Goal: Task Accomplishment & Management: Use online tool/utility

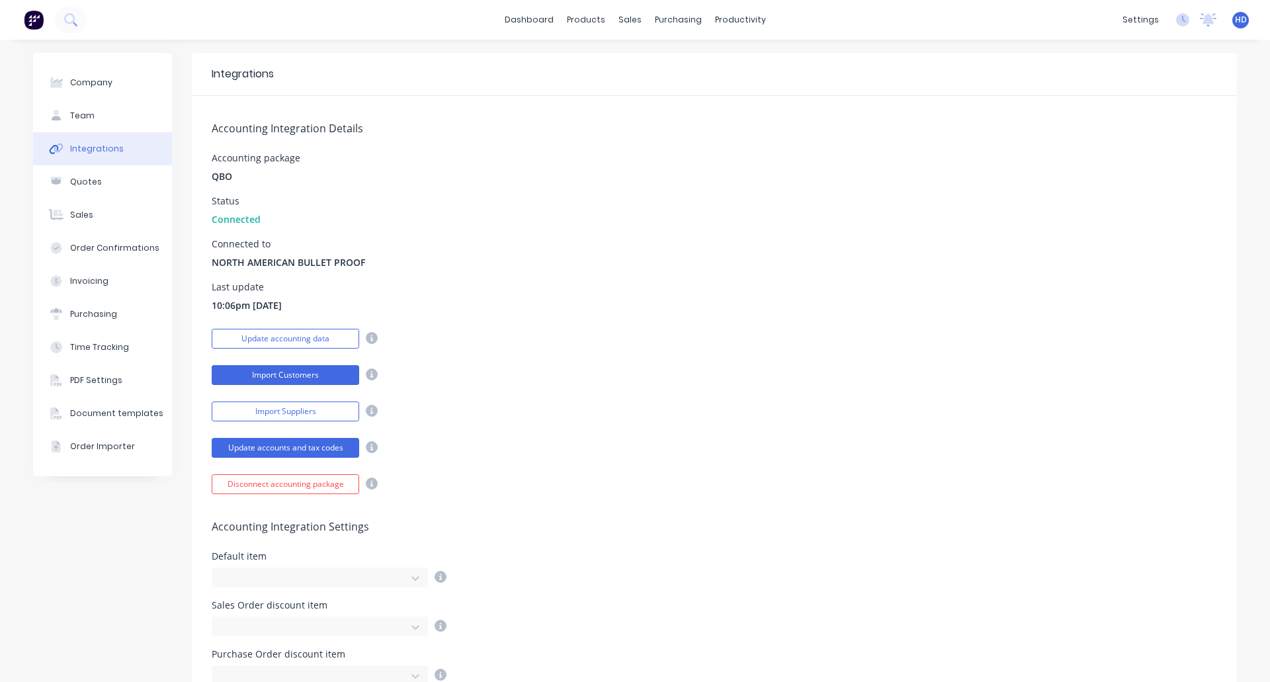
click at [304, 368] on button "Import Customers" at bounding box center [286, 375] width 148 height 20
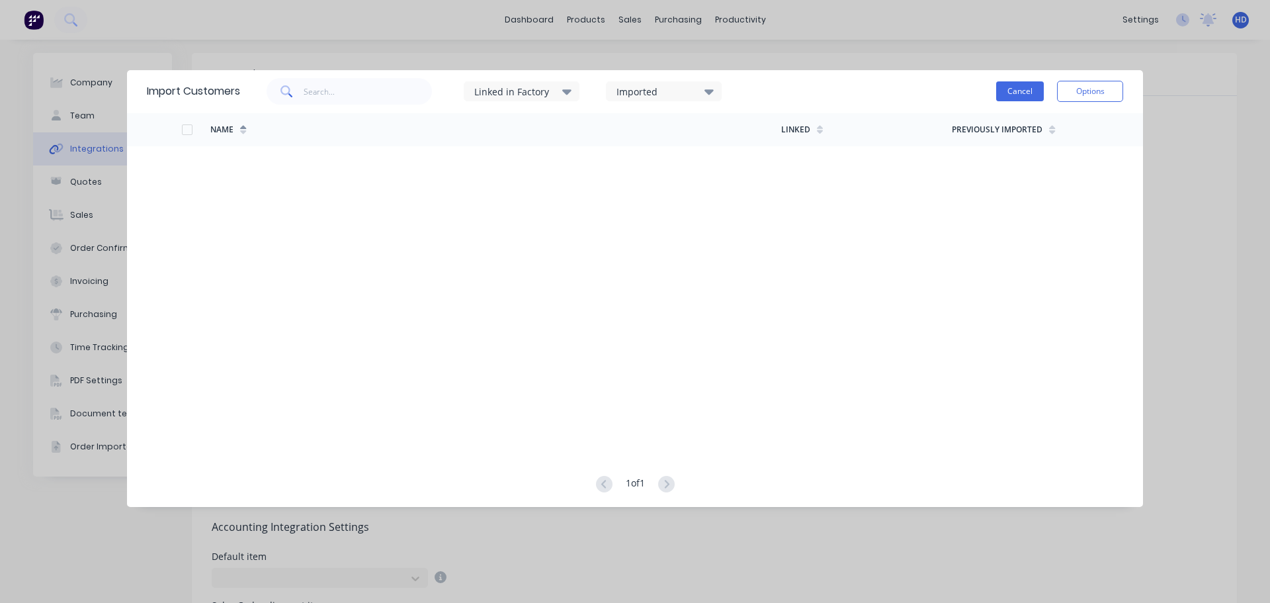
click at [1025, 89] on button "Cancel" at bounding box center [1020, 91] width 48 height 20
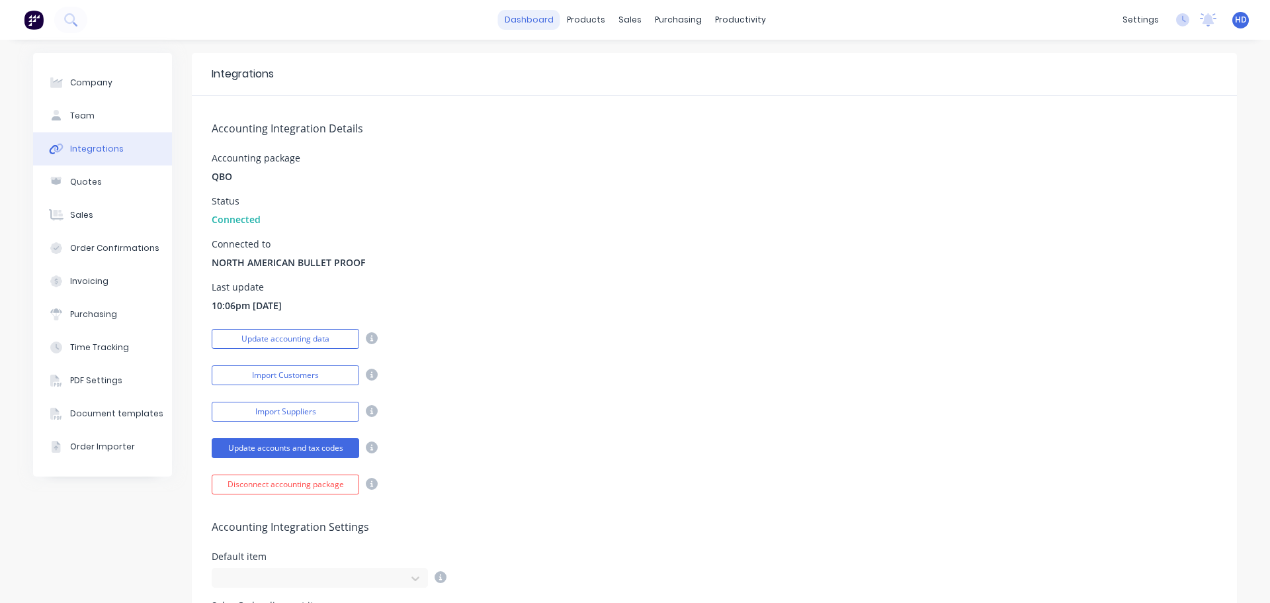
click at [540, 22] on link "dashboard" at bounding box center [529, 20] width 62 height 20
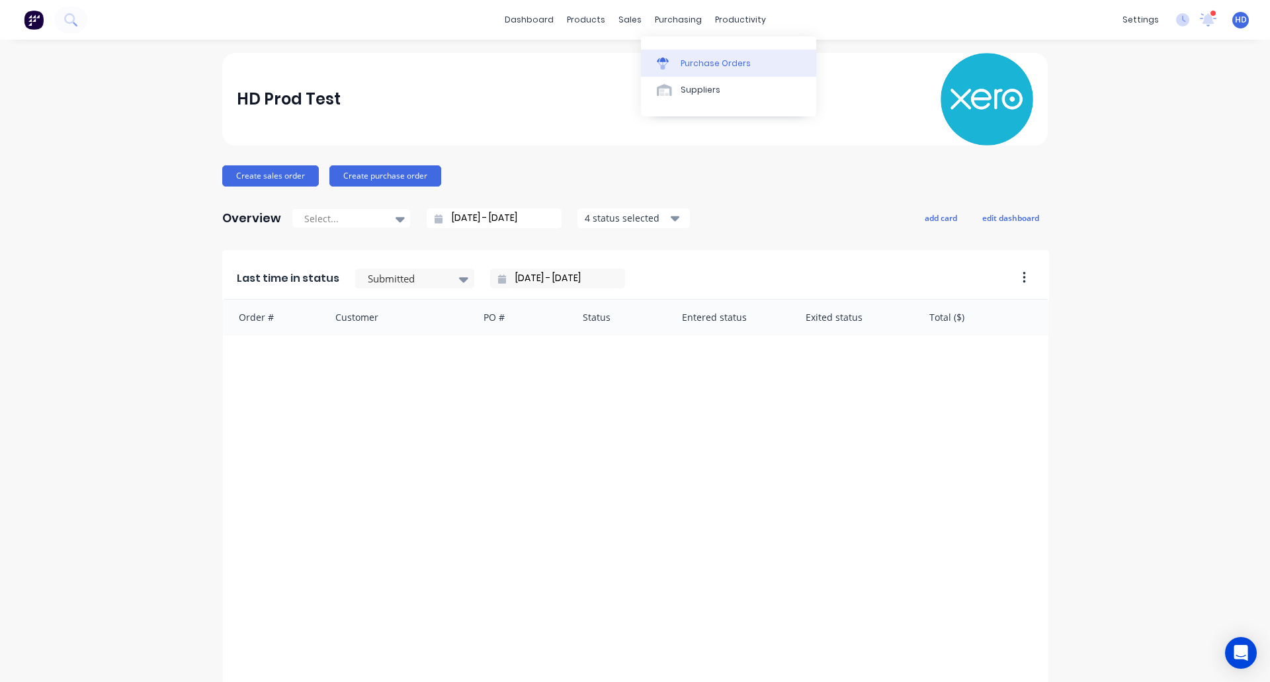
click at [726, 70] on link "Purchase Orders" at bounding box center [728, 63] width 175 height 26
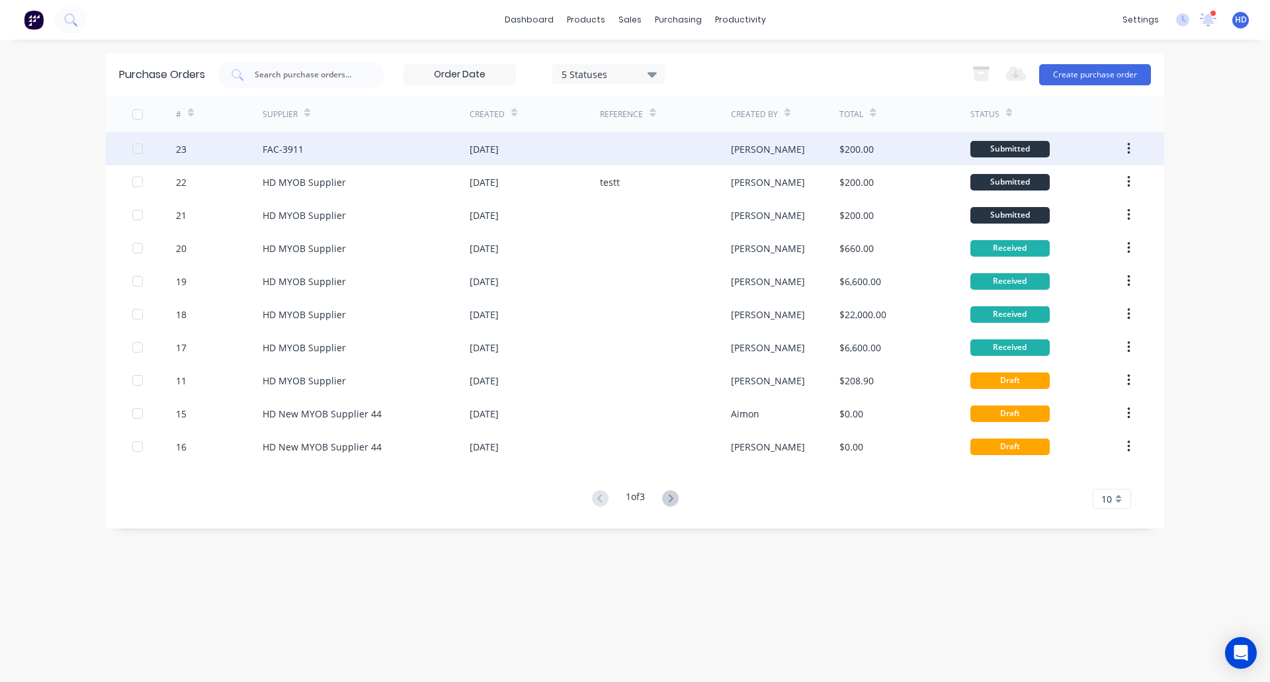
click at [894, 148] on div "$200.00" at bounding box center [904, 148] width 130 height 33
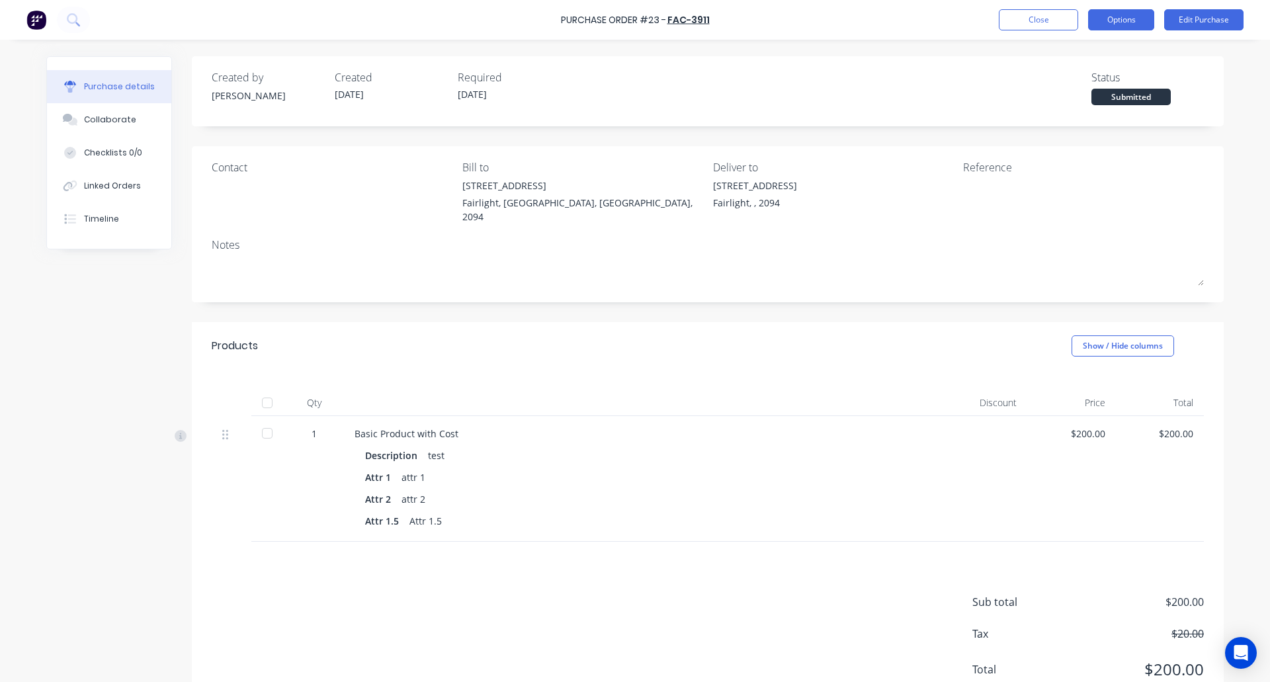
click at [1130, 28] on button "Options" at bounding box center [1121, 19] width 66 height 21
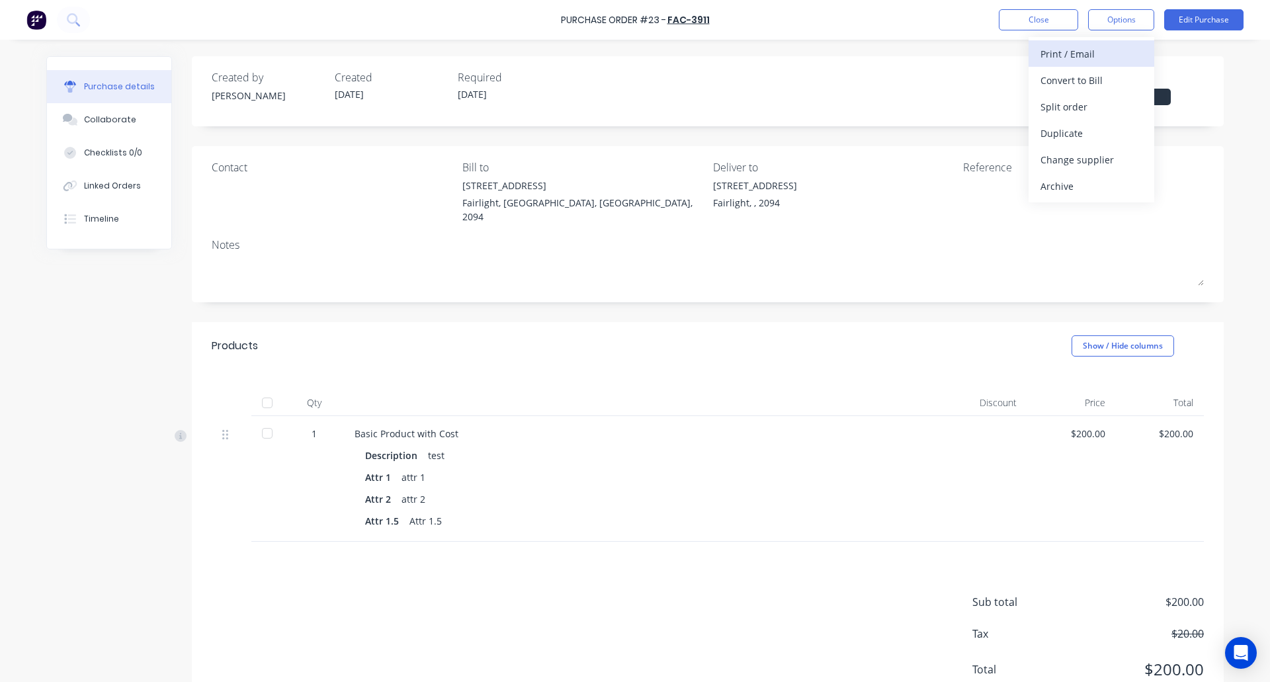
click at [1095, 62] on div "Print / Email" at bounding box center [1091, 53] width 102 height 19
click at [1140, 82] on div "With pricing" at bounding box center [1091, 80] width 102 height 19
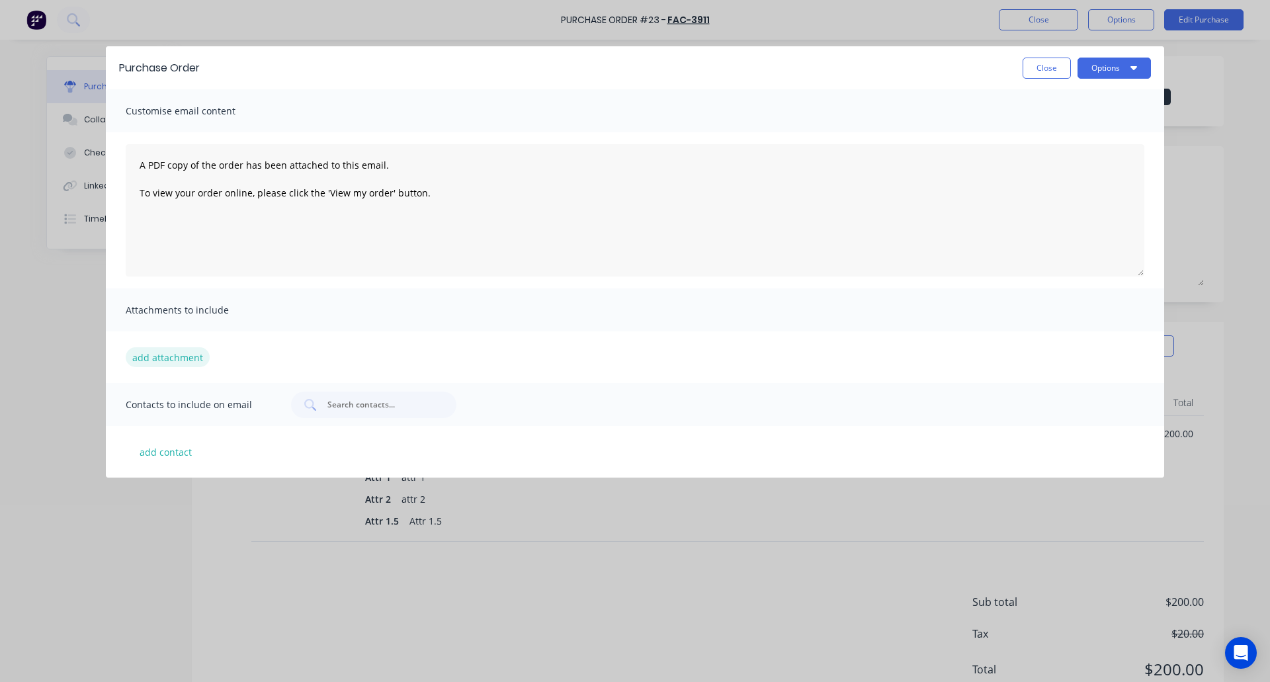
click at [166, 353] on button "add attachment" at bounding box center [168, 357] width 84 height 20
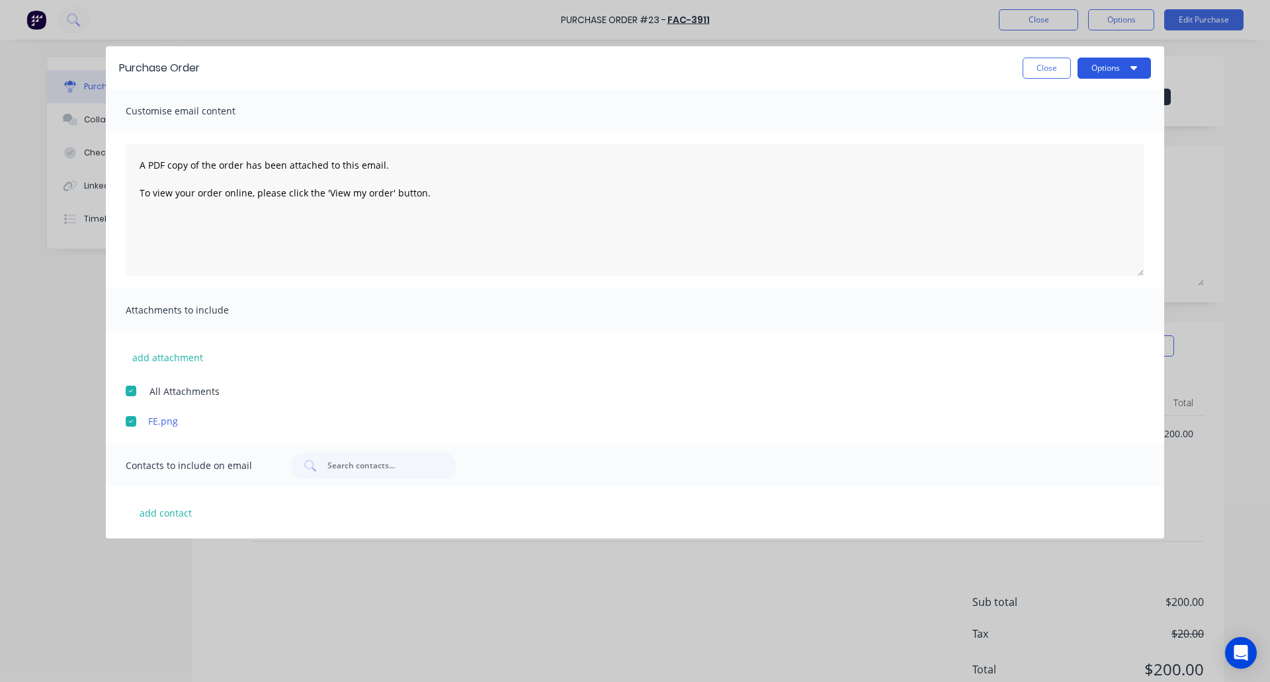
click at [1117, 65] on button "Options" at bounding box center [1113, 68] width 73 height 21
click at [1097, 122] on div "Print" at bounding box center [1088, 127] width 102 height 19
click at [1052, 24] on div "Purchase Order Close Options Customise email content A PDF copy of the order ha…" at bounding box center [635, 341] width 1270 height 682
click at [1052, 65] on button "Close" at bounding box center [1047, 68] width 48 height 21
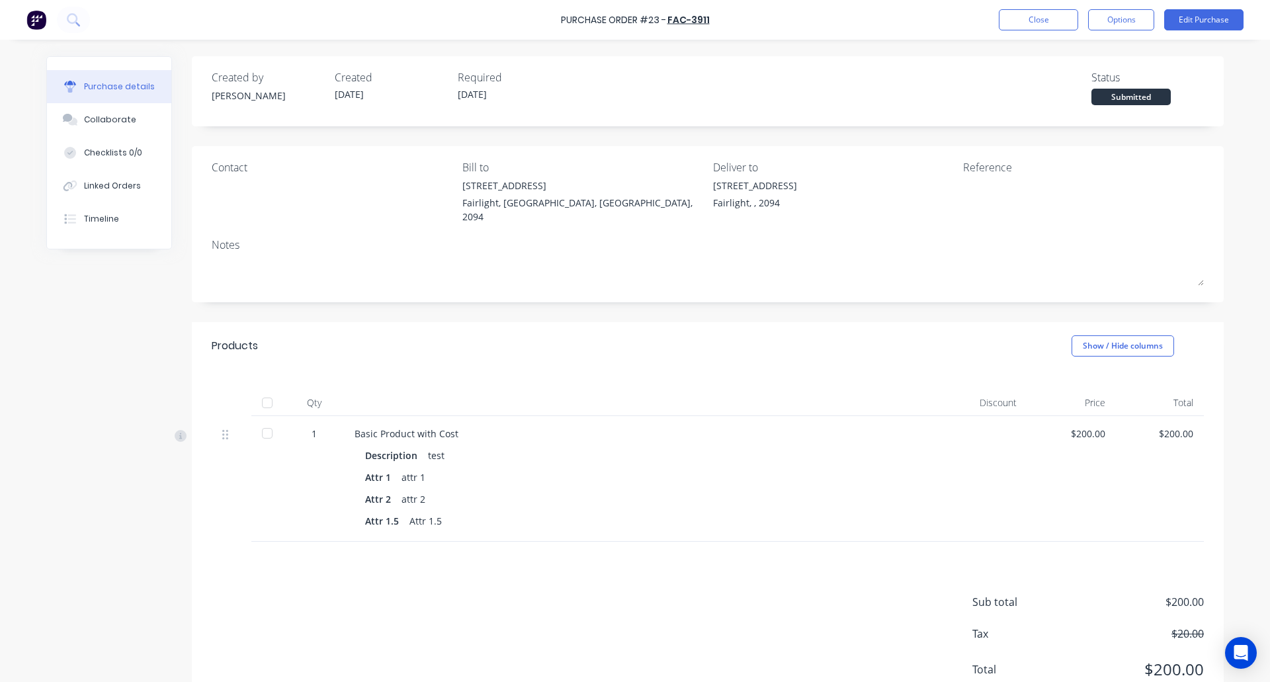
click at [1050, 32] on div "Purchase Order #23 - FAC-3911 Close Options Edit Purchase" at bounding box center [635, 20] width 1270 height 40
click at [1050, 22] on button "Close" at bounding box center [1038, 19] width 79 height 21
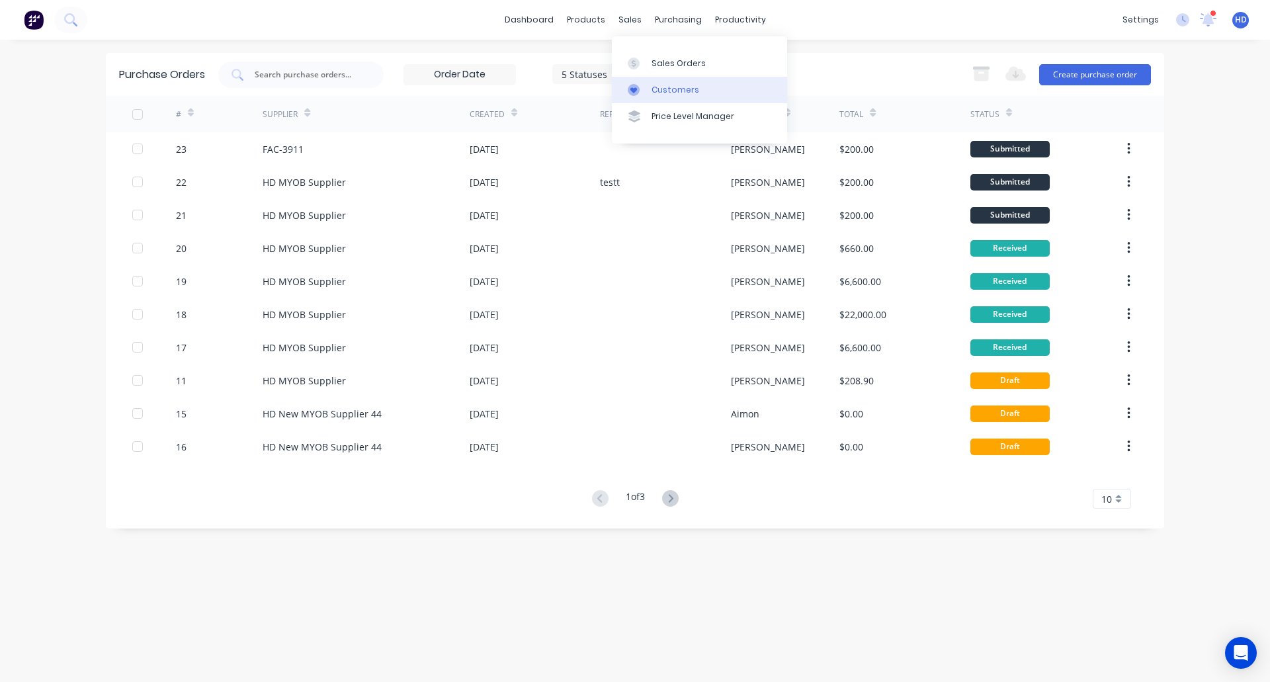
click at [689, 78] on link "Customers" at bounding box center [699, 90] width 175 height 26
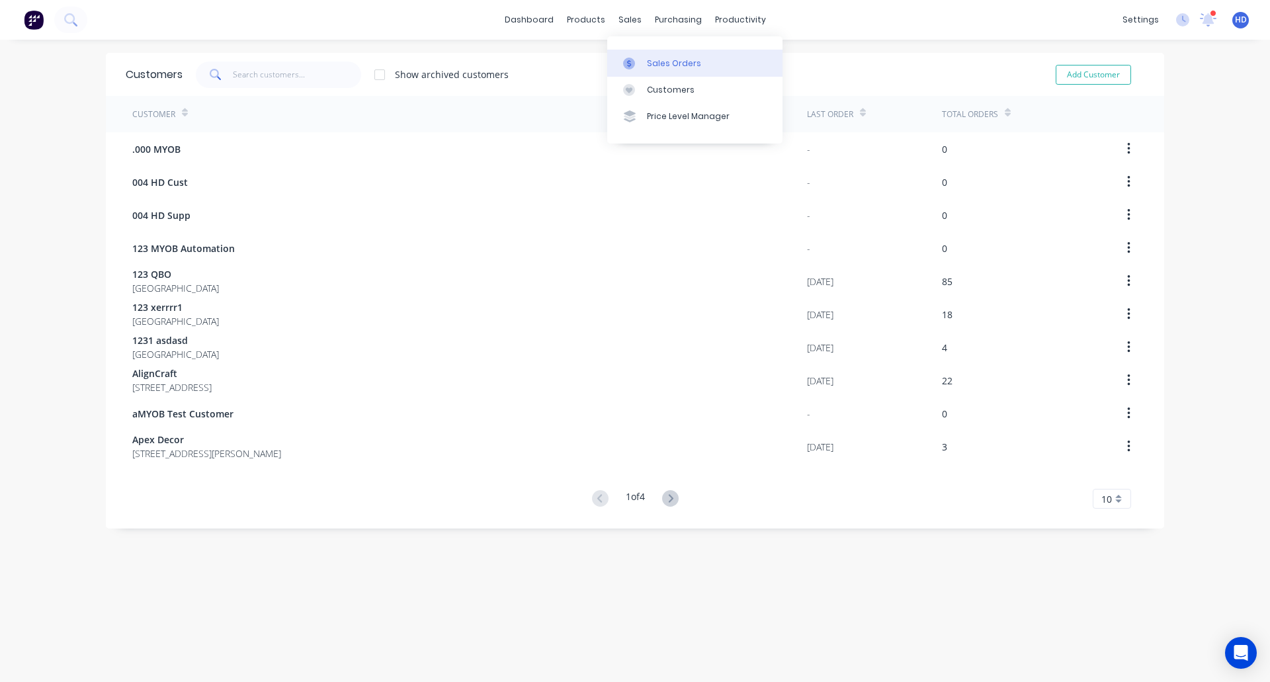
click at [681, 62] on div "Sales Orders" at bounding box center [674, 64] width 54 height 12
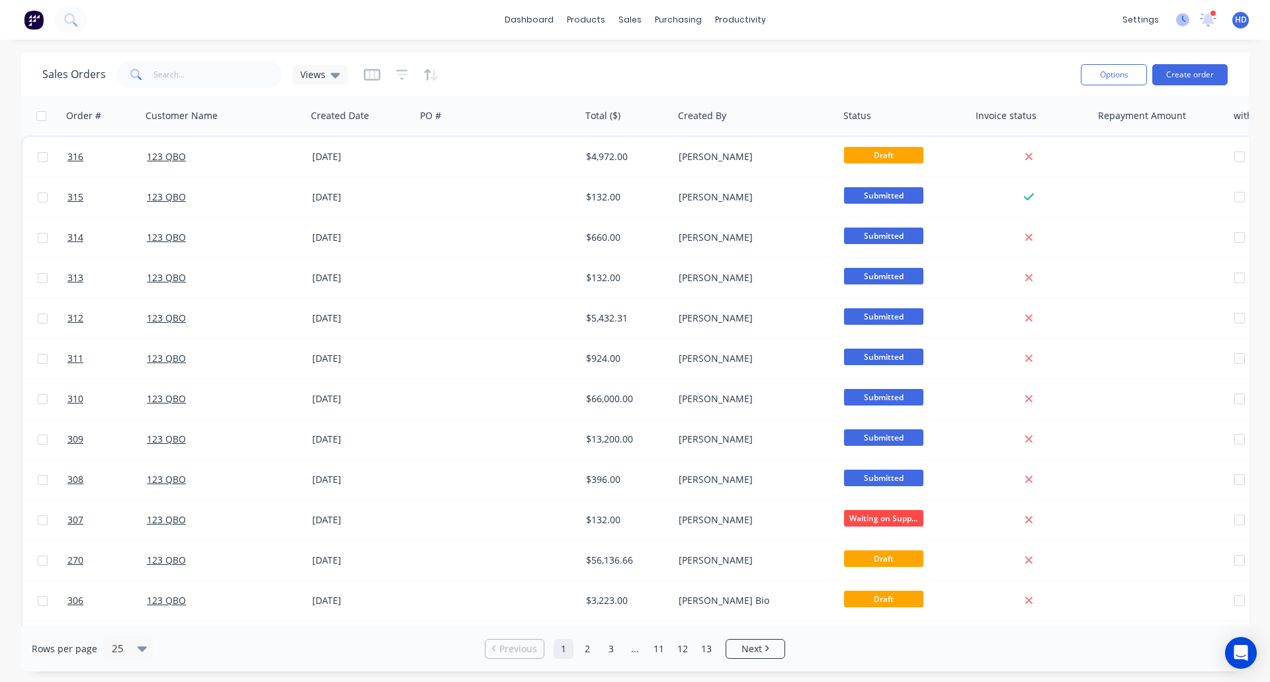
click at [1185, 18] on icon at bounding box center [1182, 19] width 13 height 13
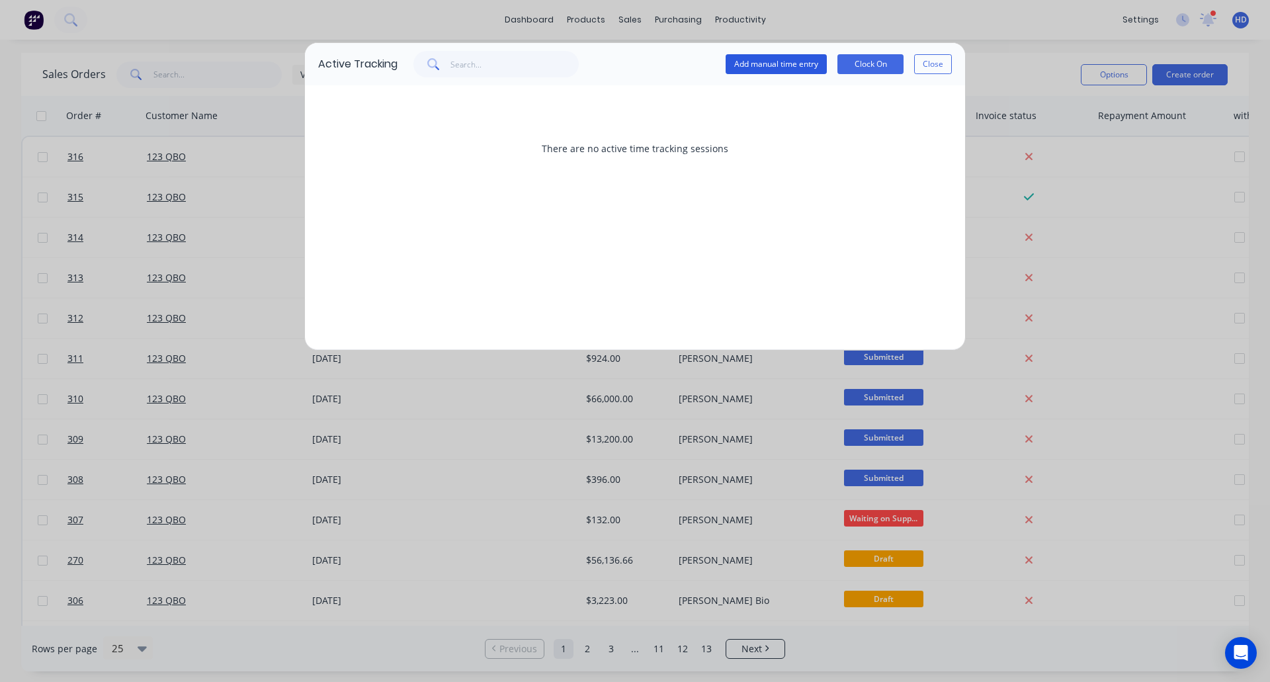
click at [798, 65] on button "Add manual time entry" at bounding box center [776, 64] width 101 height 20
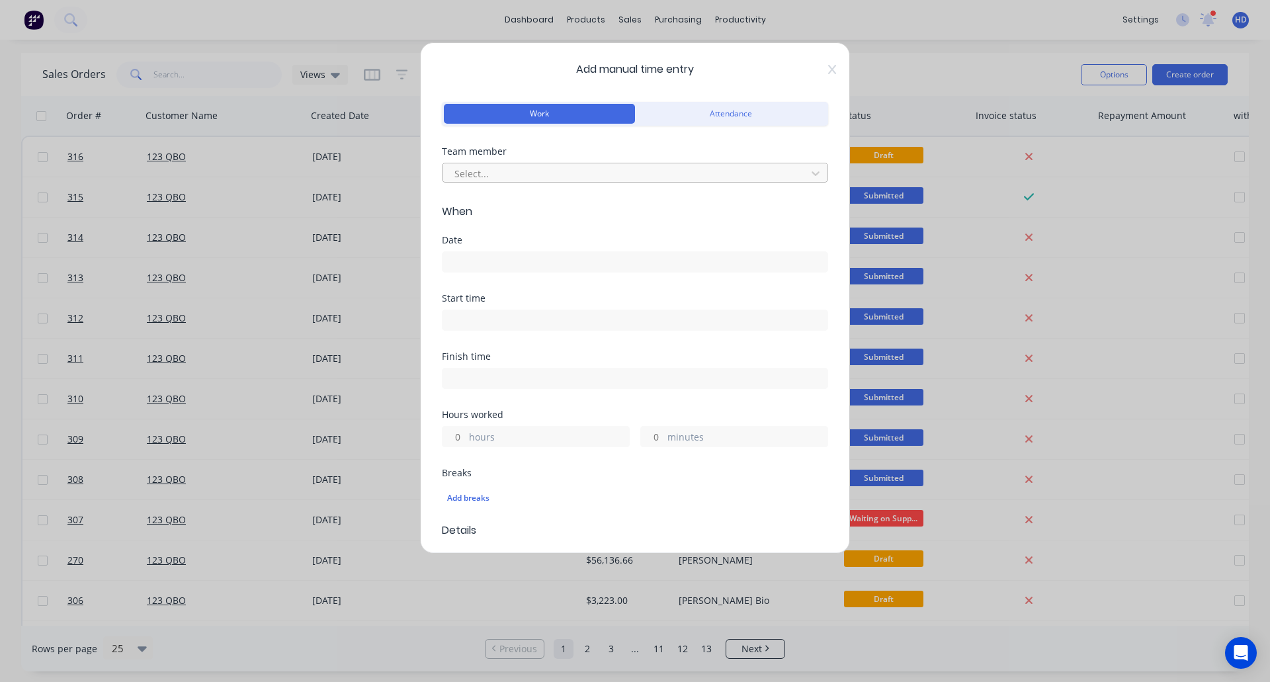
click at [607, 177] on div at bounding box center [626, 173] width 347 height 17
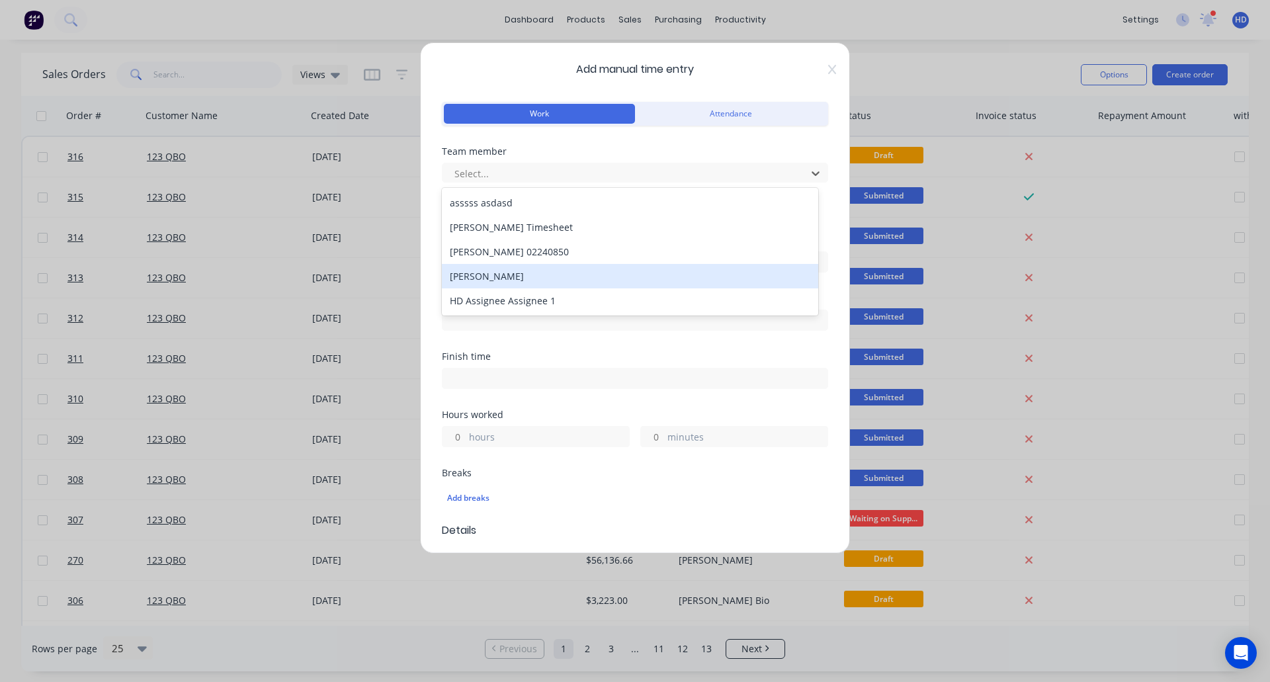
click at [510, 273] on div "[PERSON_NAME]" at bounding box center [630, 276] width 376 height 24
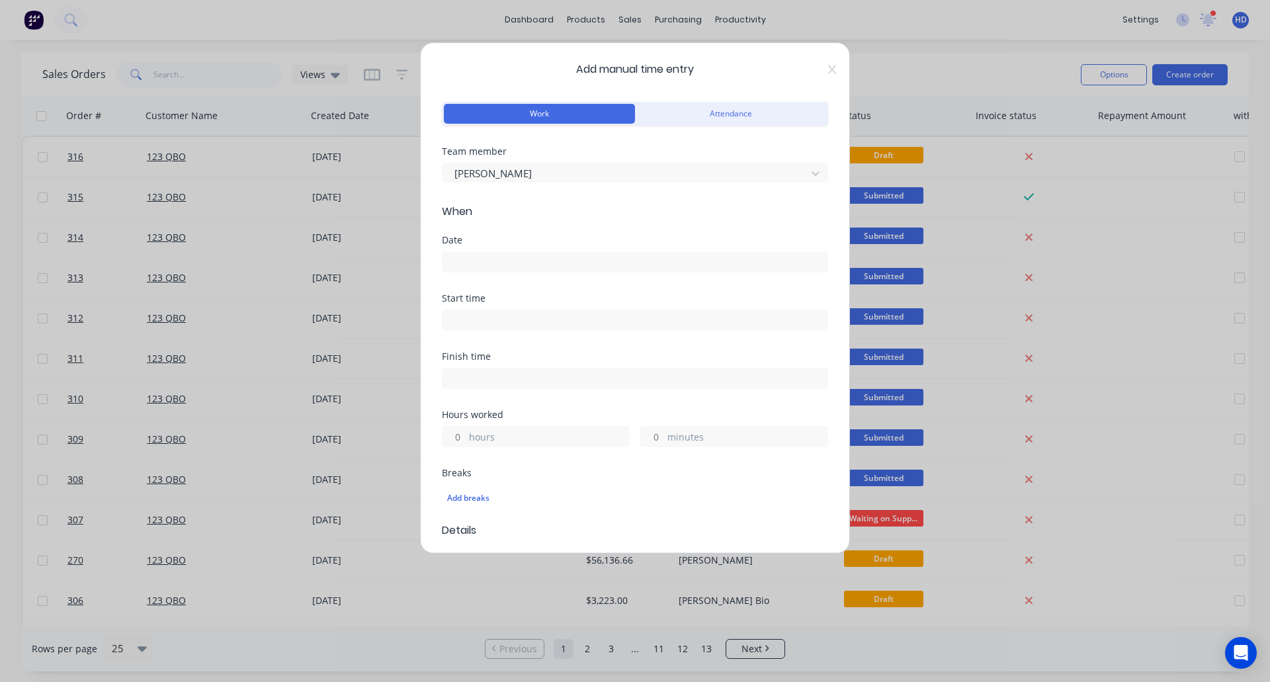
click at [458, 439] on input "hours" at bounding box center [454, 437] width 23 height 20
type input "3"
click at [568, 261] on input at bounding box center [635, 262] width 385 height 20
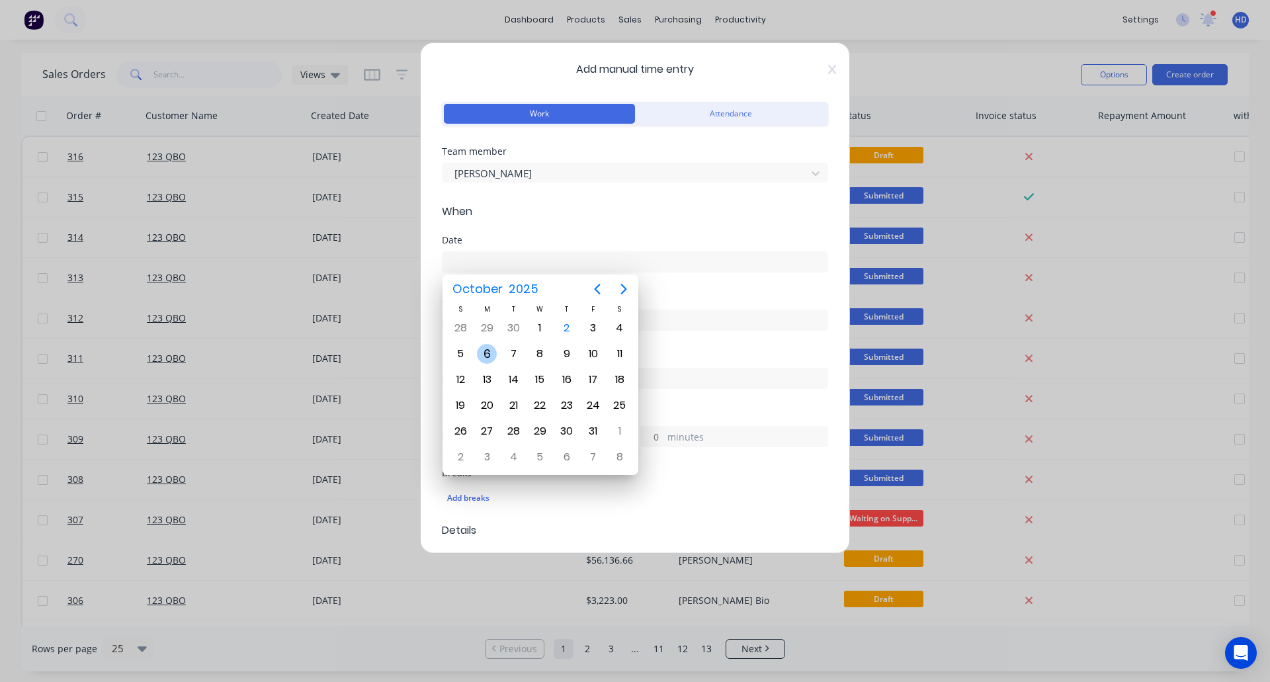
click at [482, 353] on div "6" at bounding box center [487, 354] width 20 height 20
type input "[DATE]"
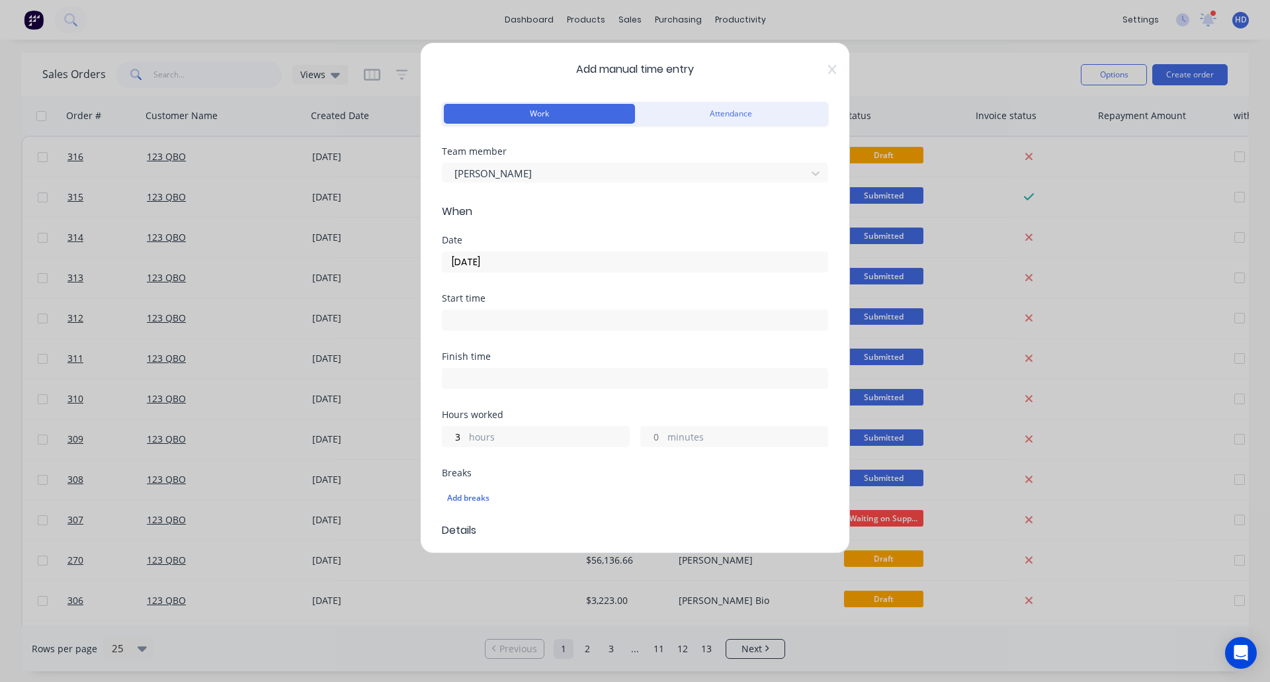
scroll to position [307, 0]
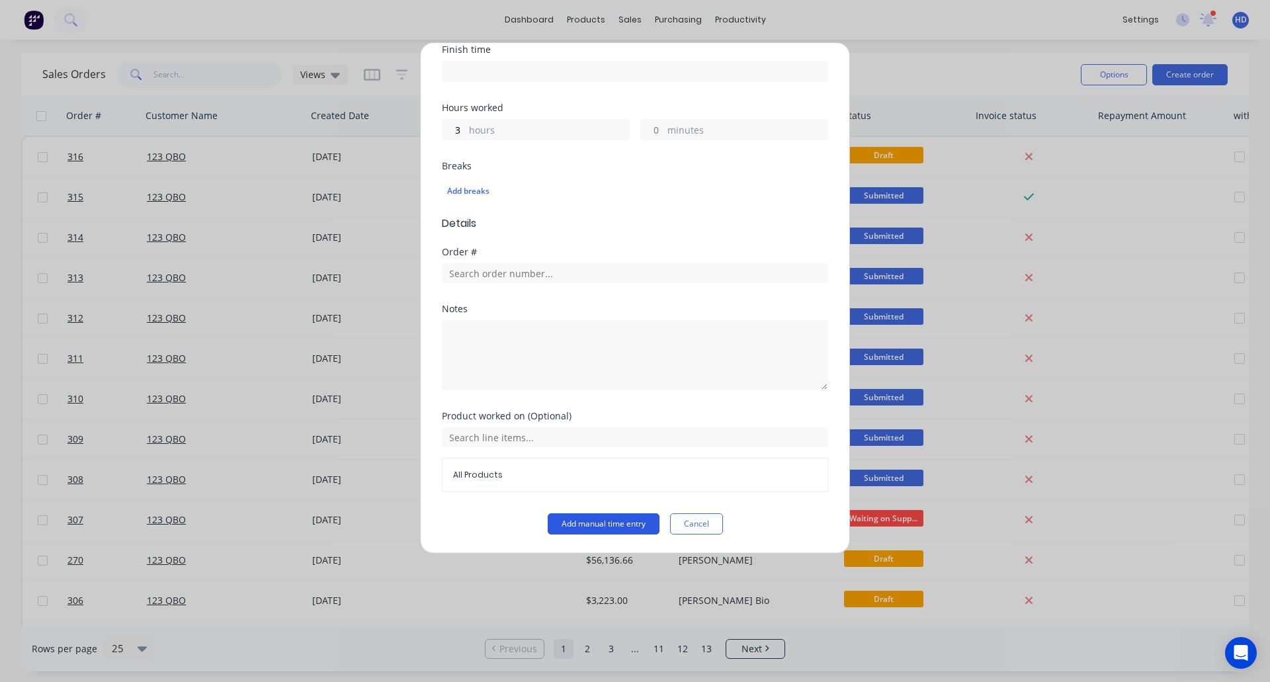
click at [624, 521] on button "Add manual time entry" at bounding box center [604, 523] width 112 height 21
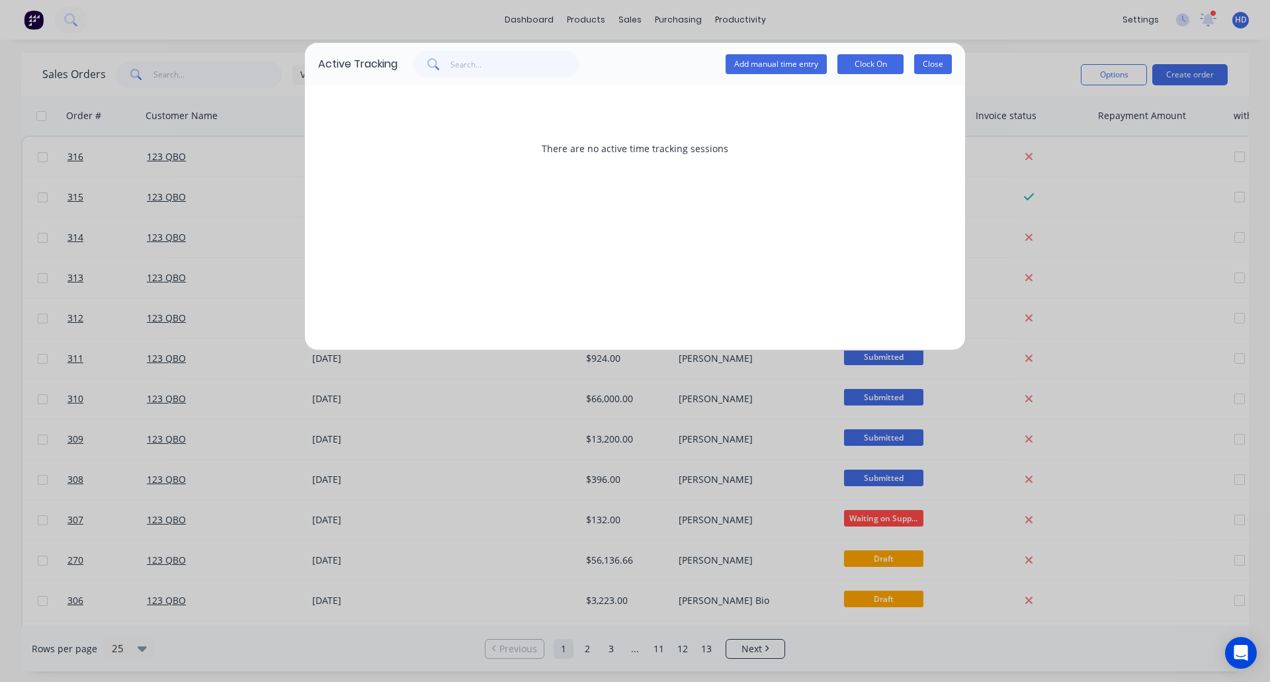
click at [944, 63] on button "Close" at bounding box center [933, 64] width 38 height 20
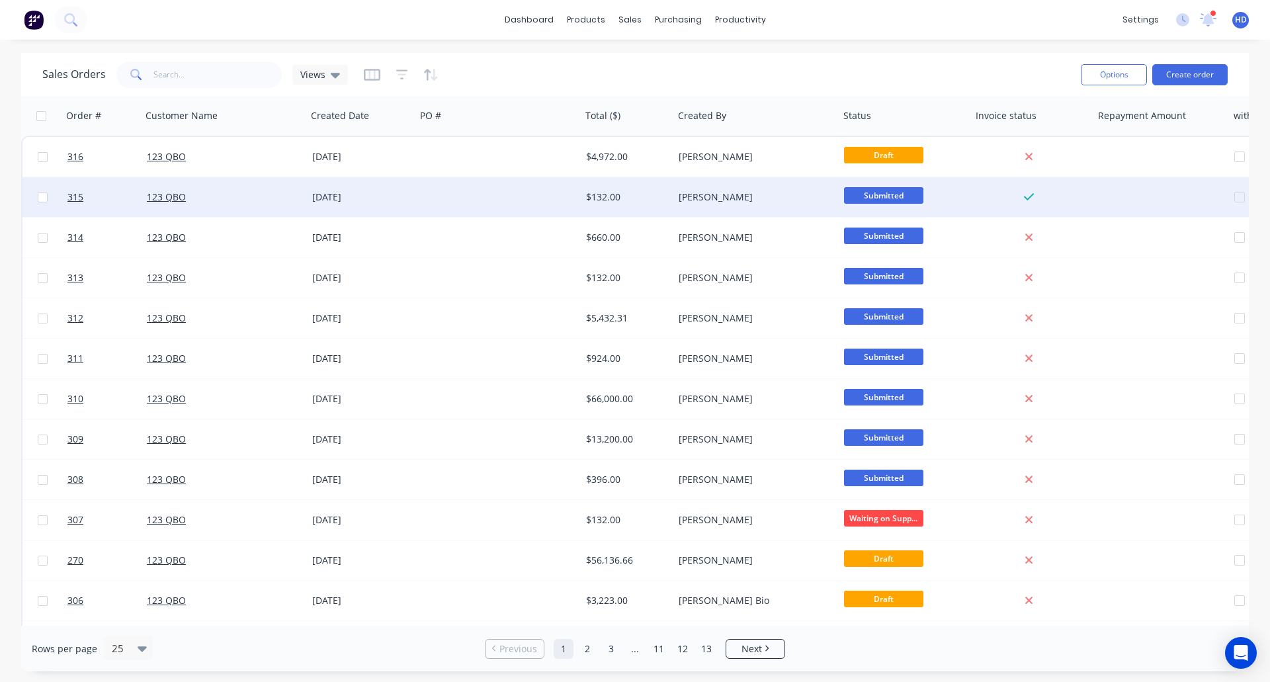
click at [233, 200] on div "123 QBO" at bounding box center [220, 196] width 147 height 13
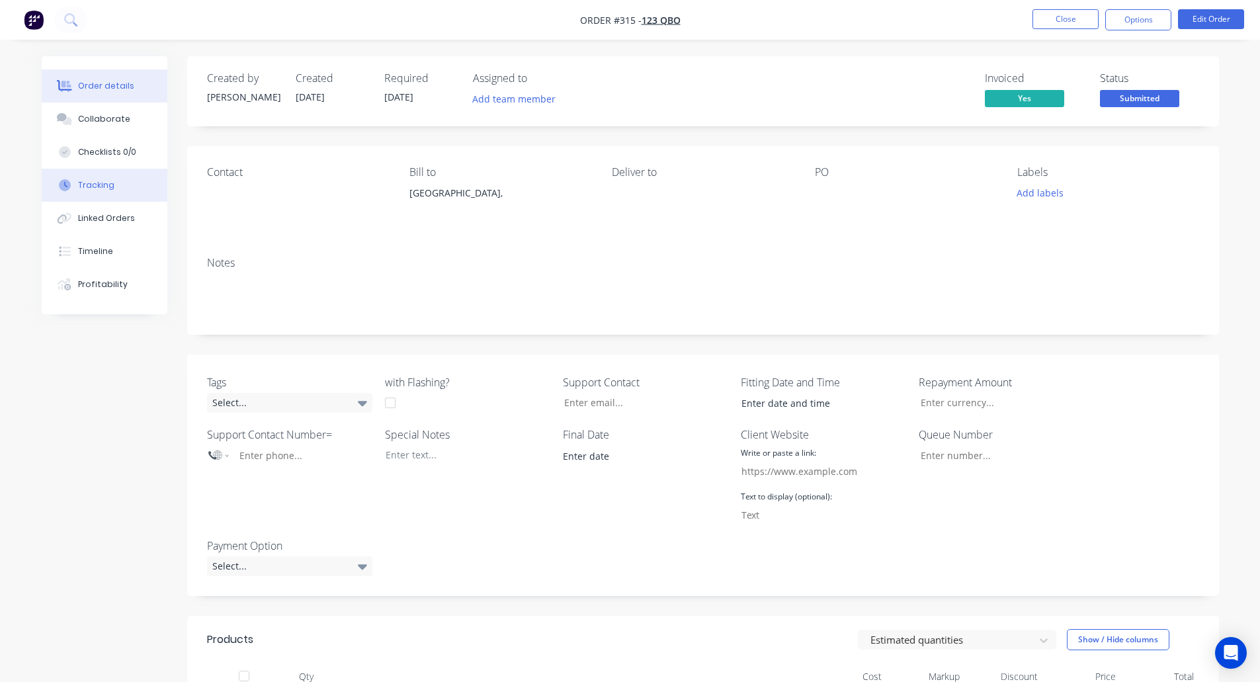
click at [84, 179] on button "Tracking" at bounding box center [105, 185] width 126 height 33
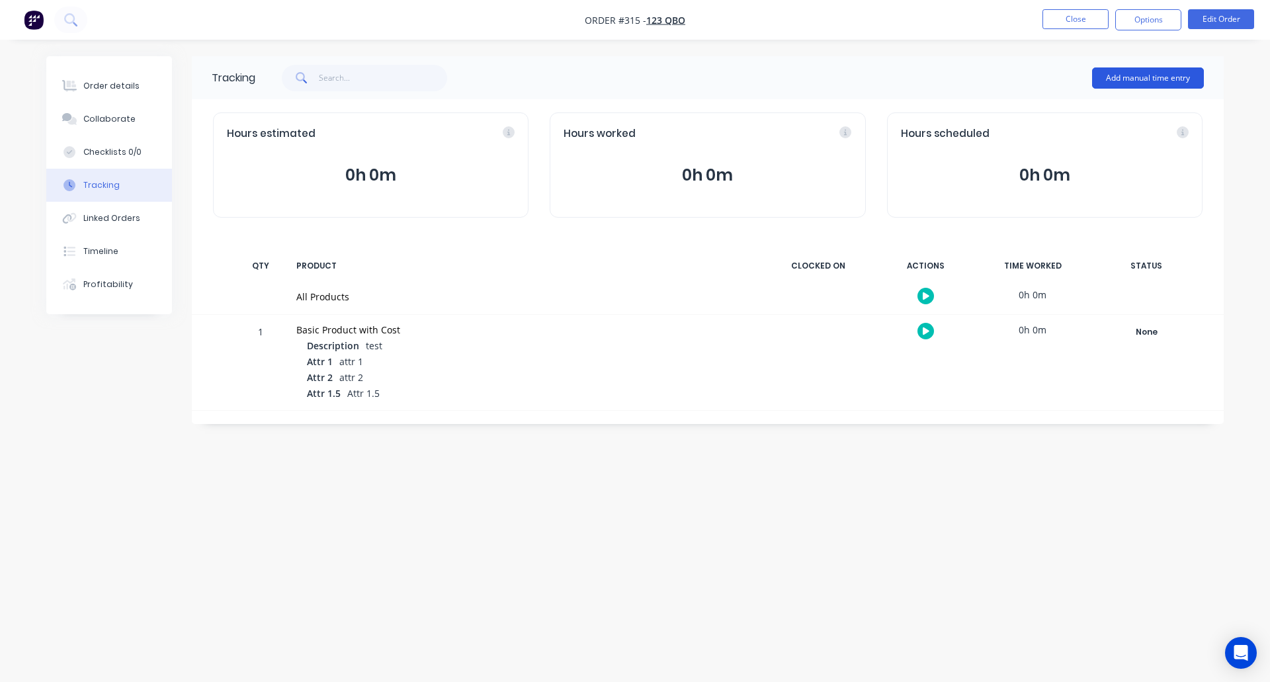
click at [1177, 79] on button "Add manual time entry" at bounding box center [1148, 77] width 112 height 21
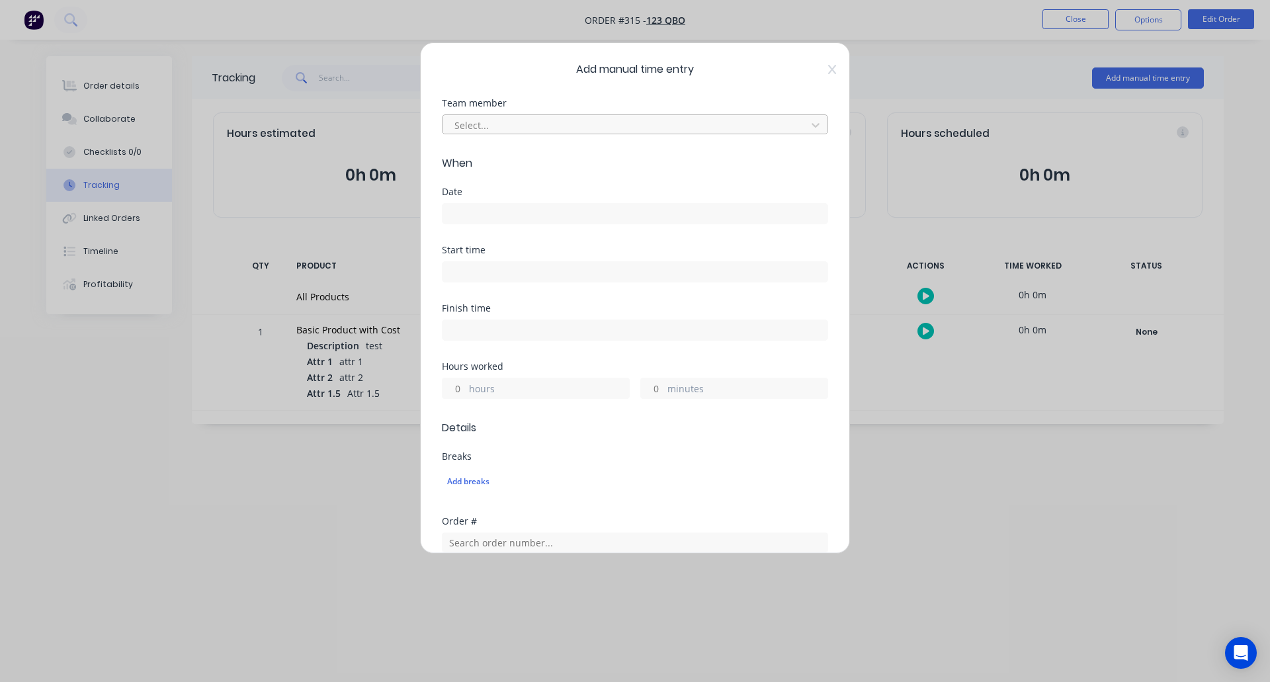
click at [539, 122] on div at bounding box center [626, 125] width 347 height 17
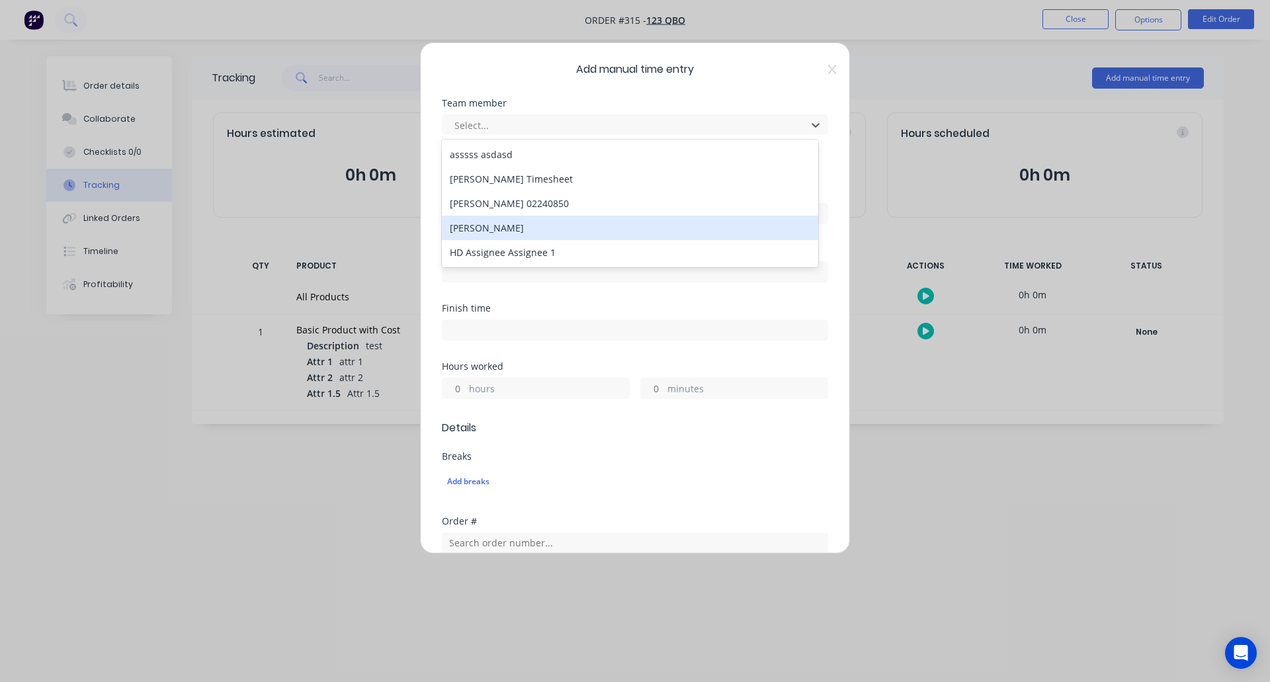
click at [499, 229] on div "[PERSON_NAME]" at bounding box center [630, 228] width 376 height 24
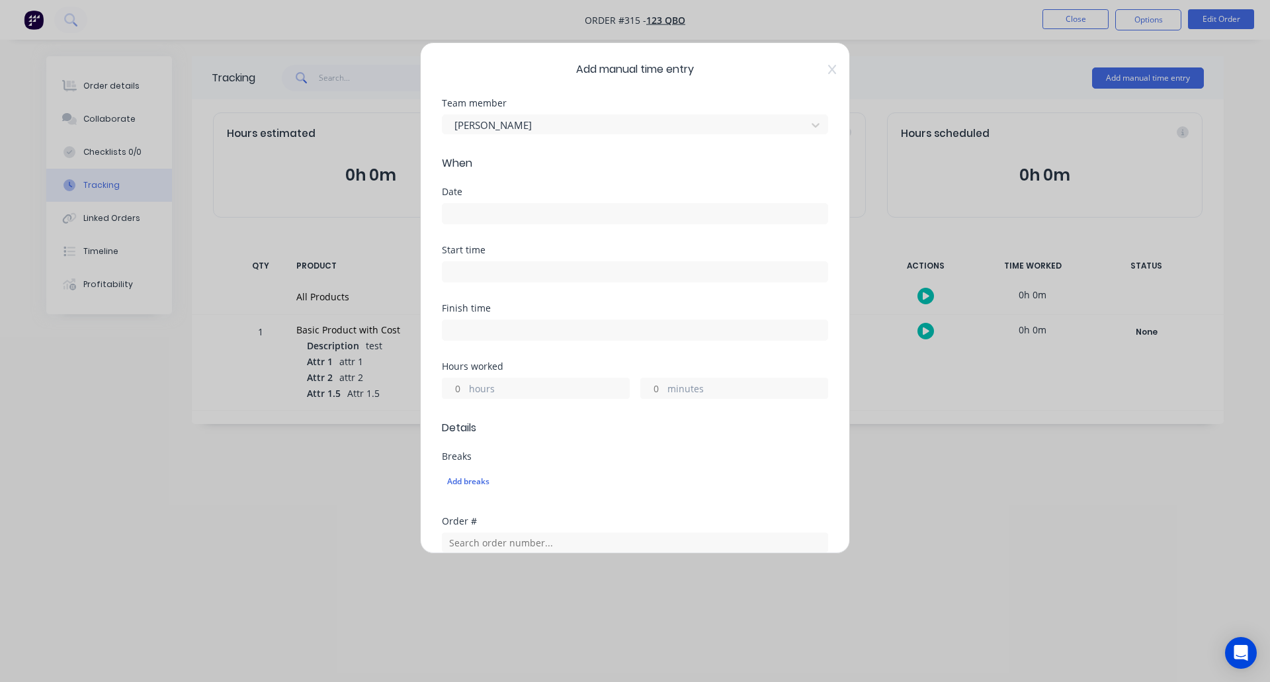
click at [529, 214] on input at bounding box center [635, 214] width 385 height 20
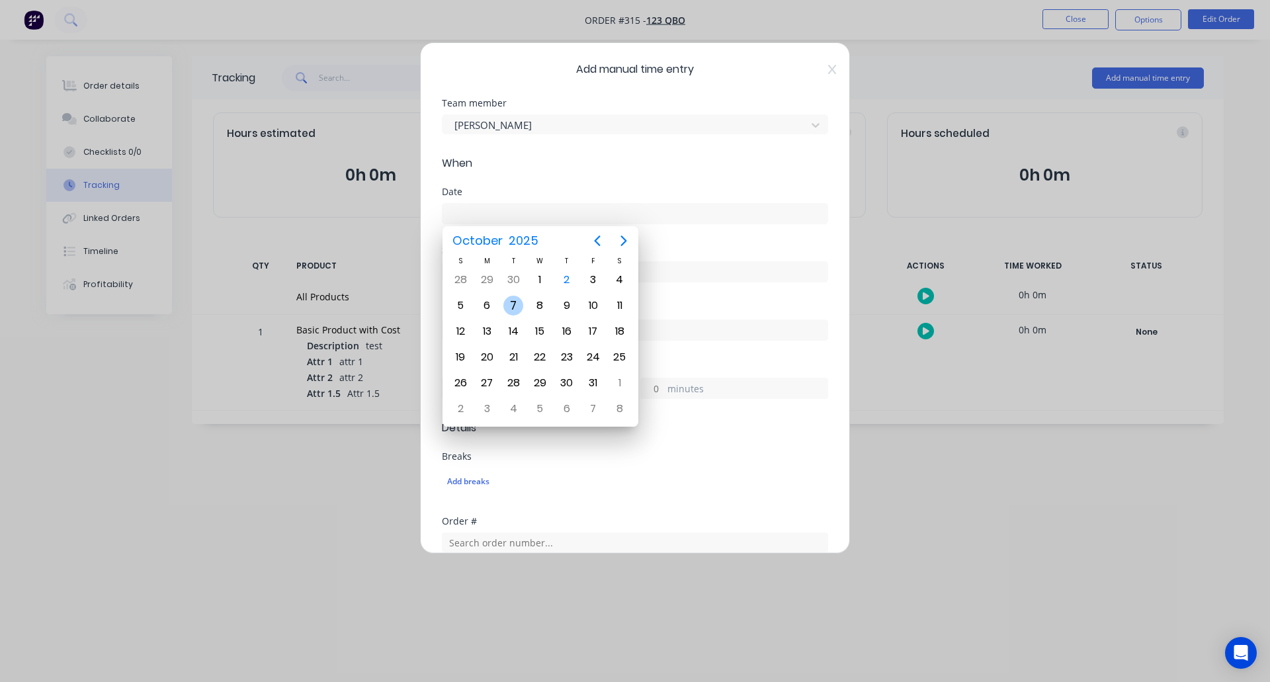
click at [519, 301] on div "7" at bounding box center [513, 306] width 20 height 20
type input "[DATE]"
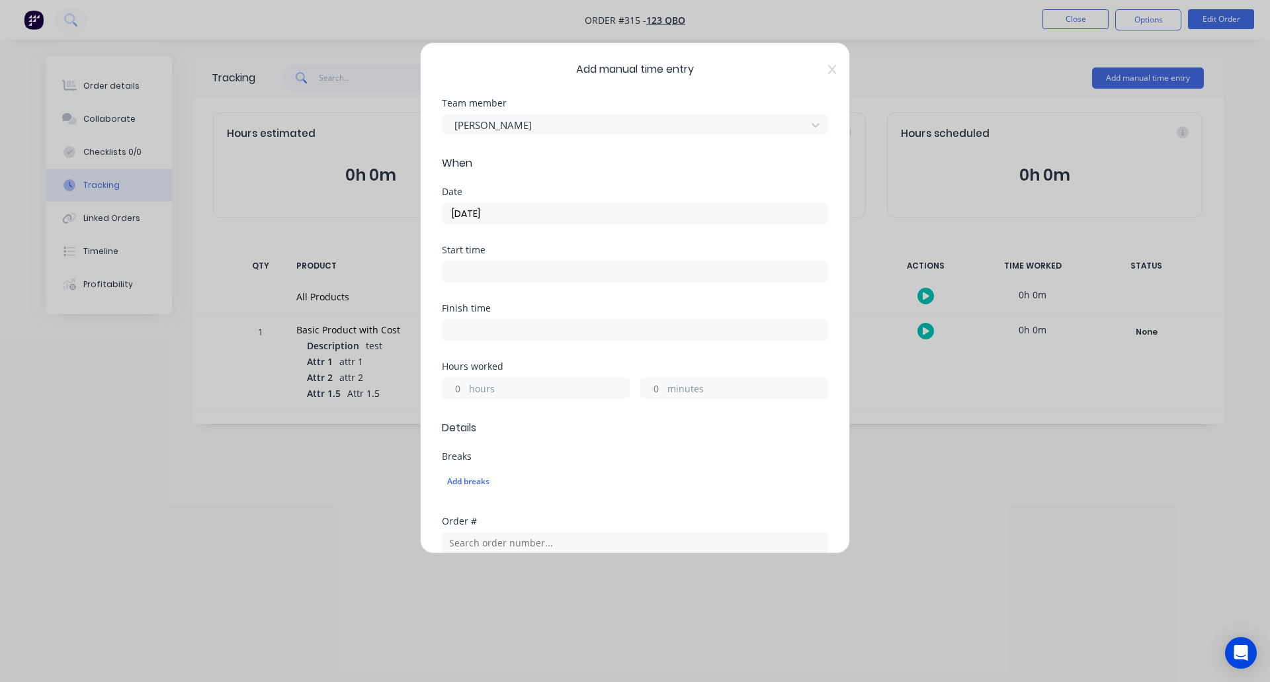
scroll to position [265, 0]
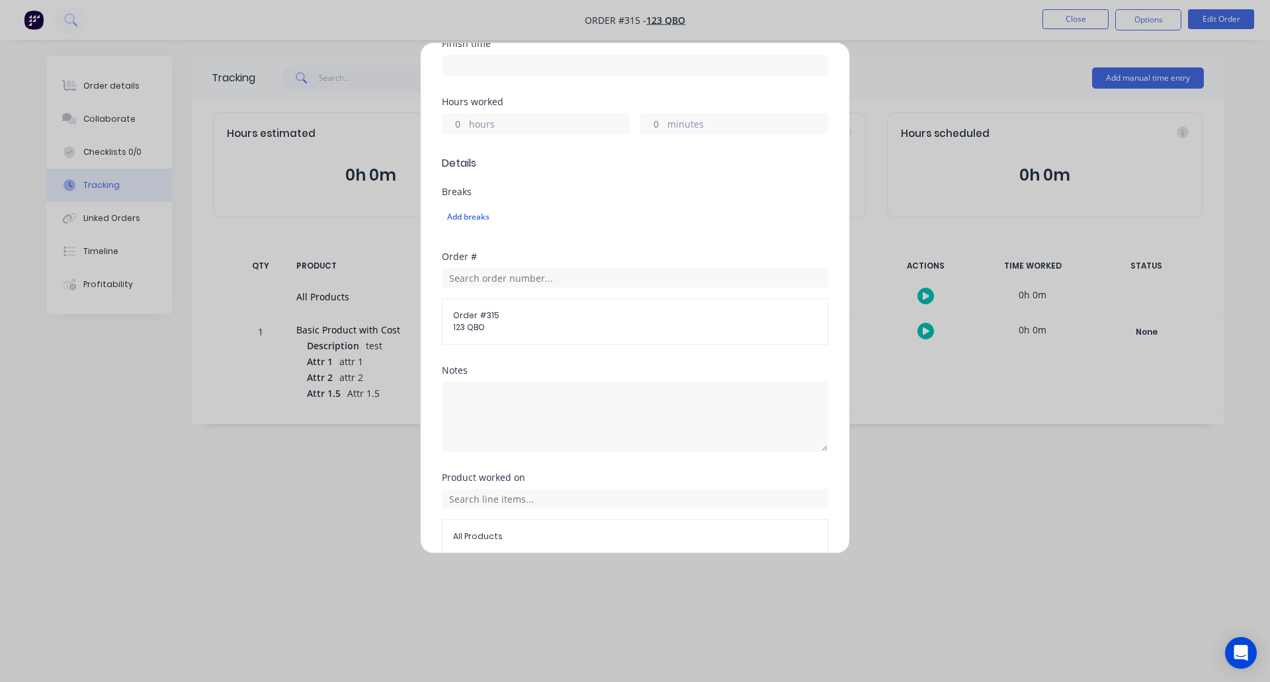
click at [462, 128] on input "hours" at bounding box center [454, 124] width 23 height 20
type input "3"
click at [604, 169] on span "Details" at bounding box center [635, 163] width 386 height 16
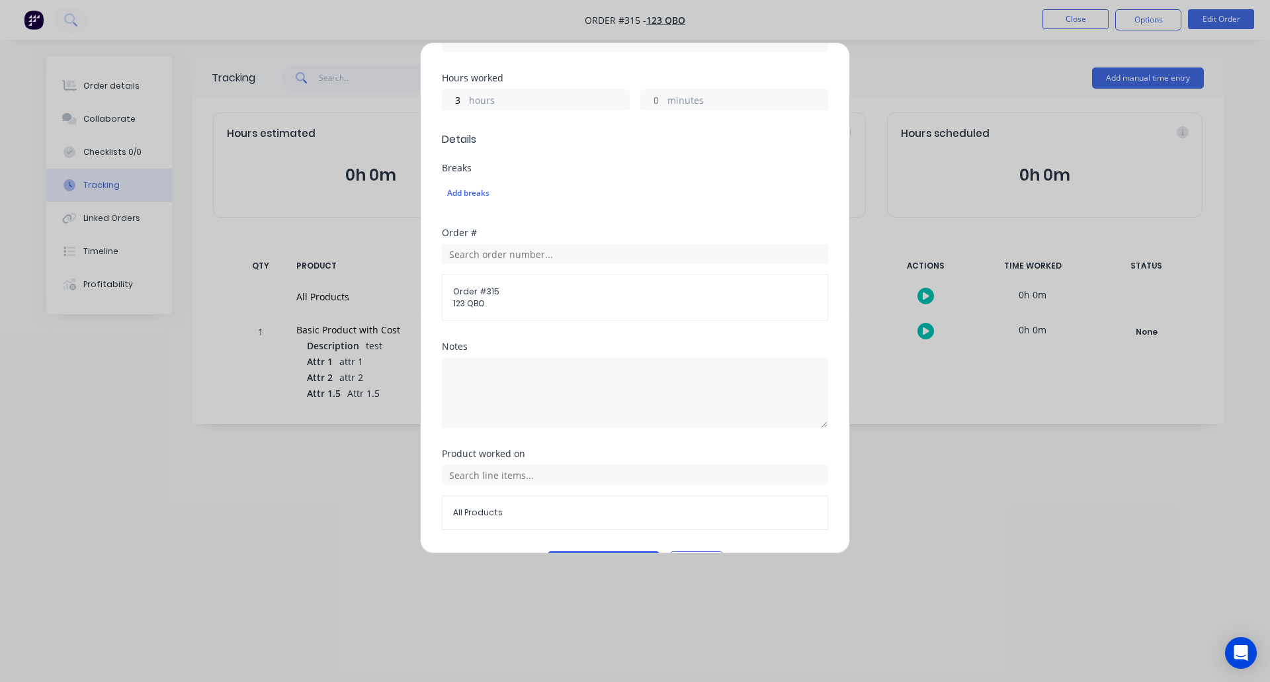
scroll to position [326, 0]
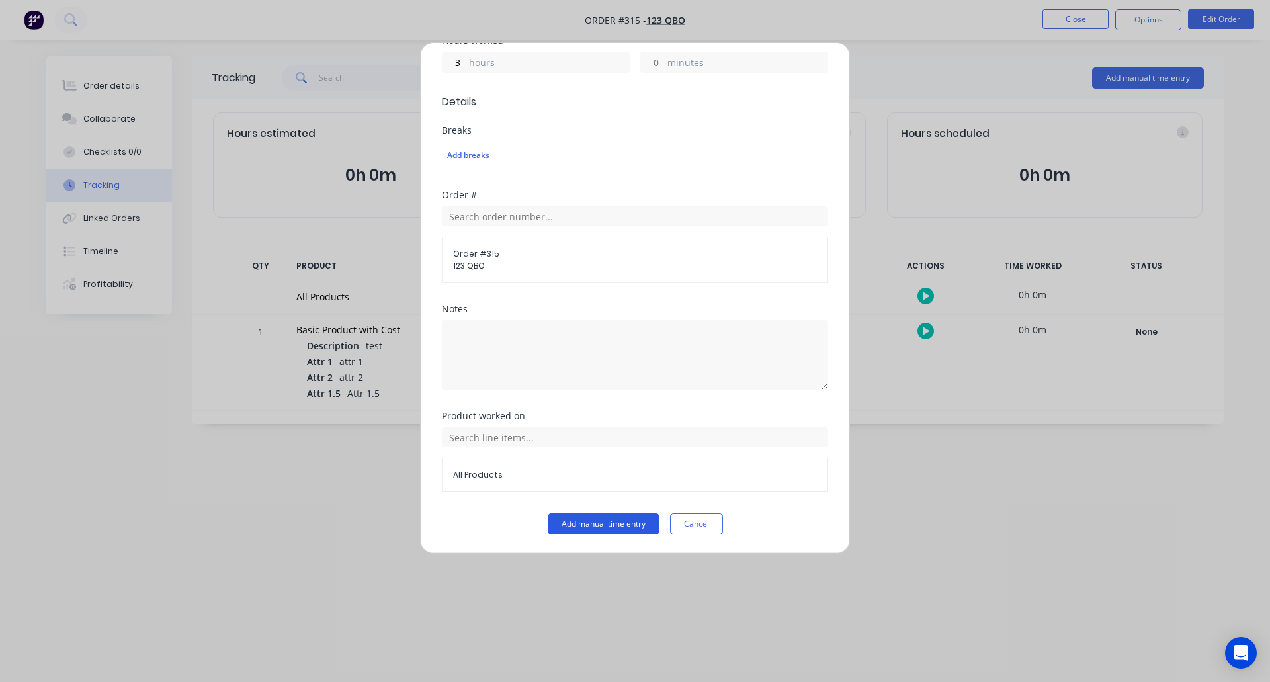
click at [612, 521] on button "Add manual time entry" at bounding box center [604, 523] width 112 height 21
